Goal: Information Seeking & Learning: Learn about a topic

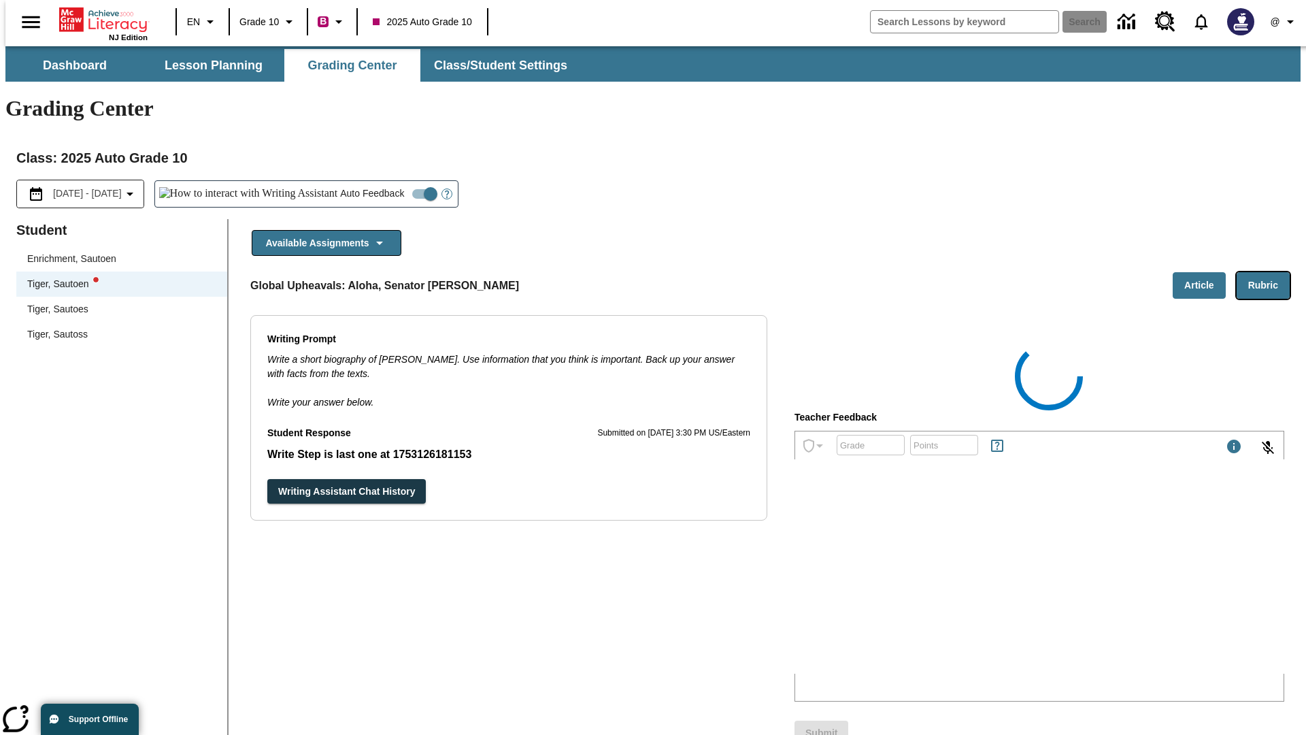
click at [1269, 272] on button "Rubric" at bounding box center [1263, 285] width 53 height 27
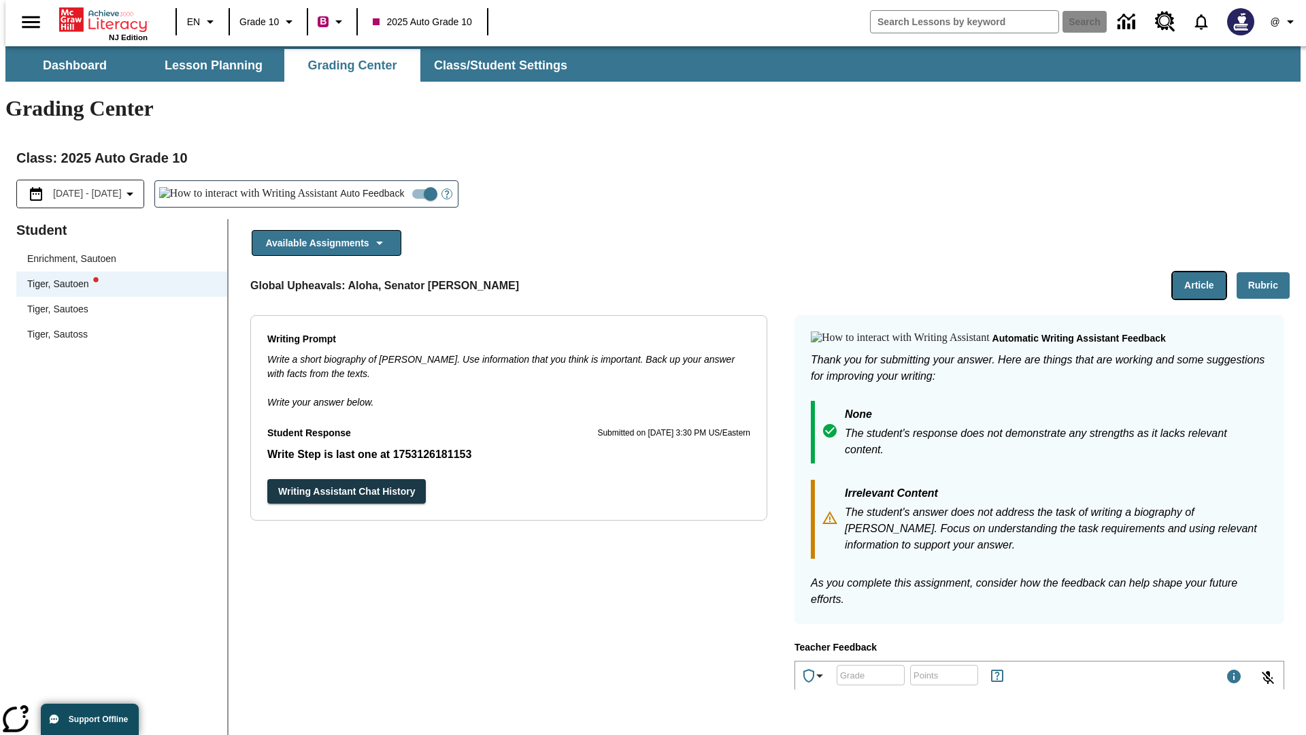
click at [1205, 272] on button "Article" at bounding box center [1199, 285] width 53 height 27
click at [202, 22] on icon "Language: EN, Select a language" at bounding box center [210, 22] width 16 height 16
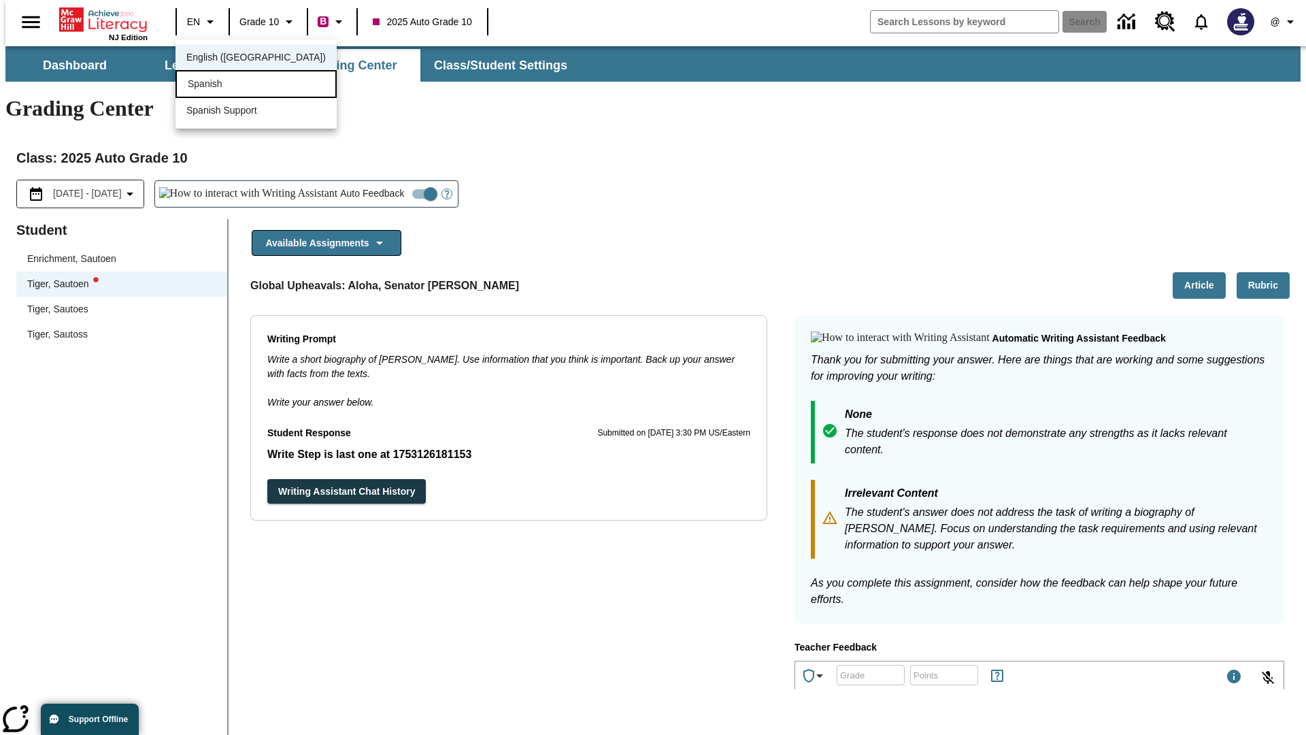
click at [227, 85] on div "Spanish" at bounding box center [256, 84] width 161 height 28
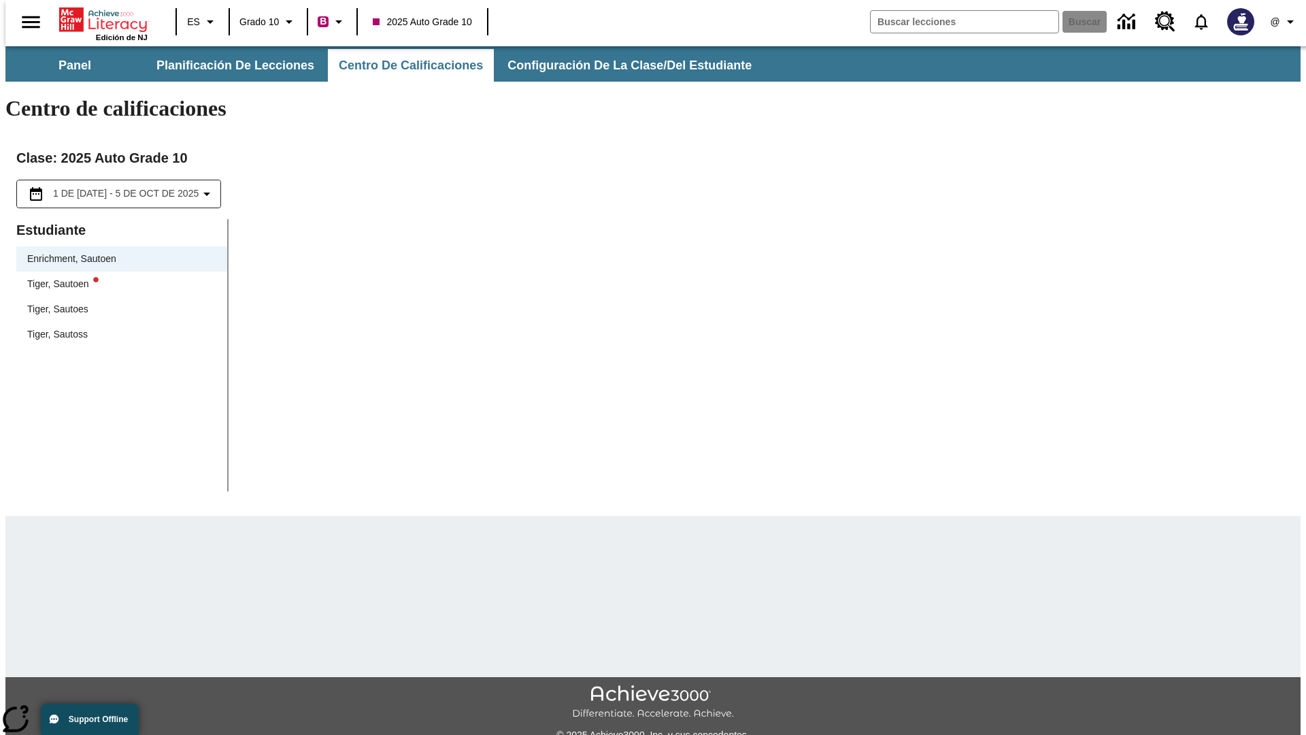
click at [117, 277] on div "Tiger, Sautoen" at bounding box center [121, 284] width 189 height 14
